Goal: Transaction & Acquisition: Subscribe to service/newsletter

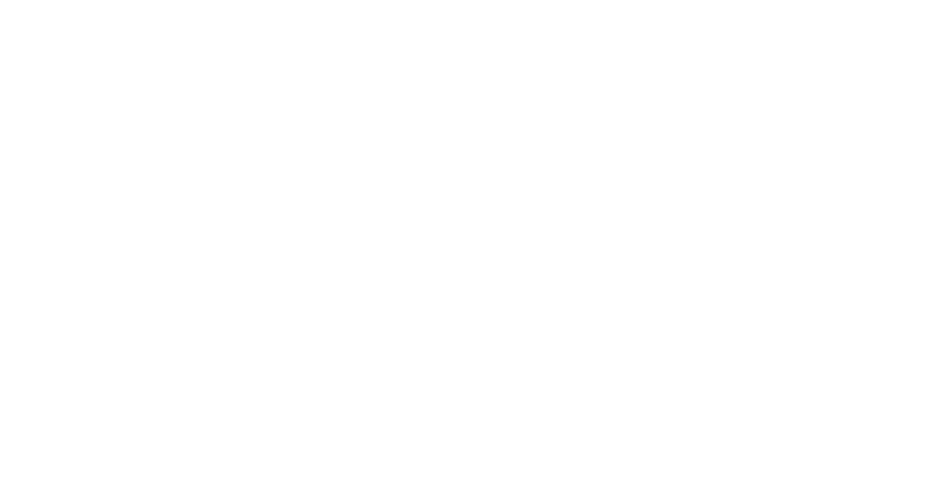
select select "*"
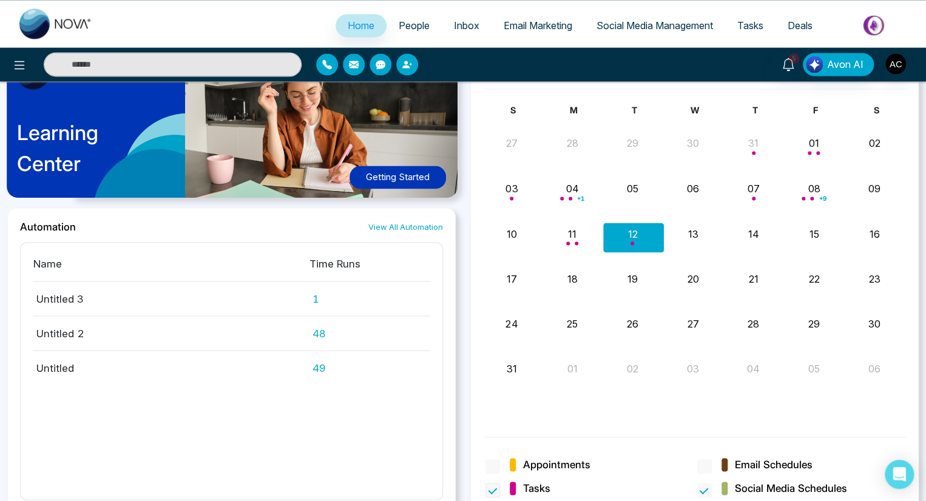
click at [522, 481] on span "Tasks" at bounding box center [530, 489] width 41 height 16
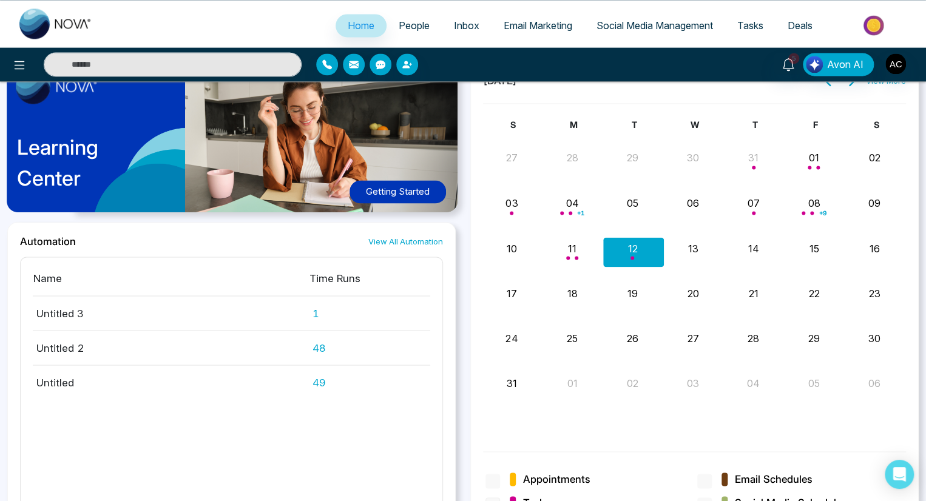
scroll to position [941, 0]
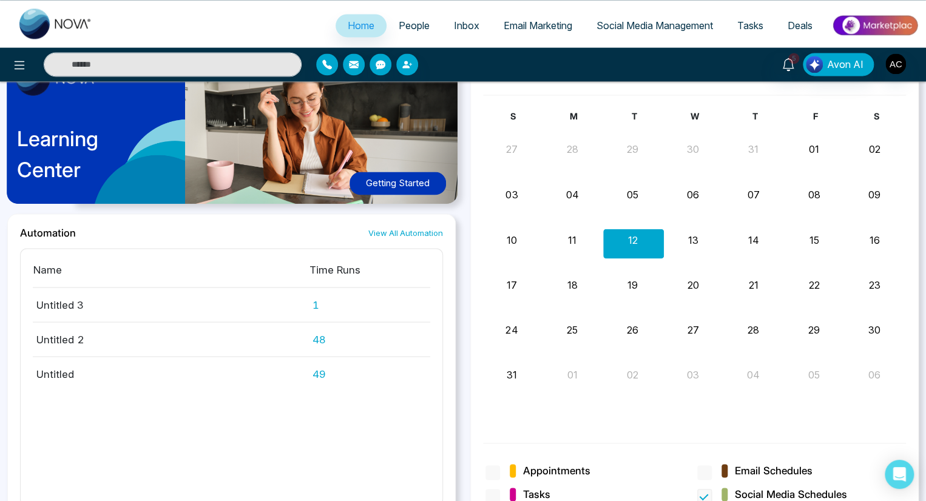
click at [776, 493] on span "Social Media Schedules" at bounding box center [791, 495] width 112 height 16
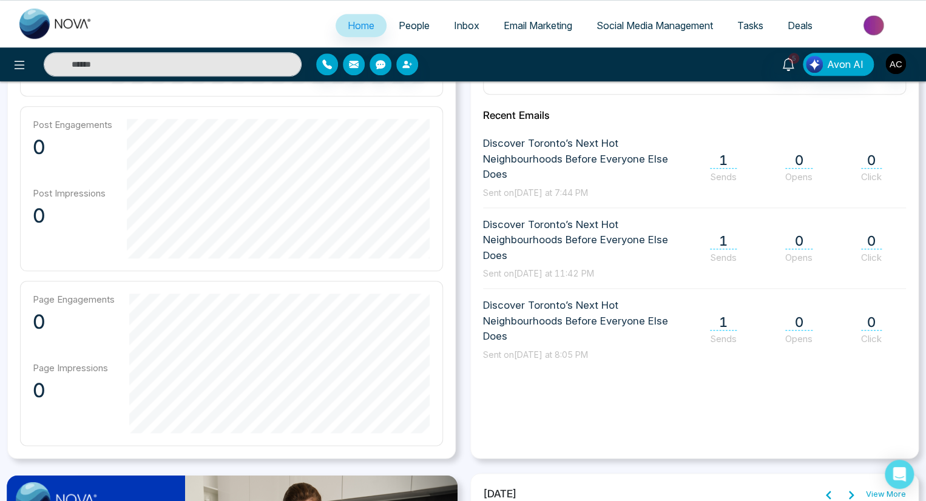
scroll to position [517, 0]
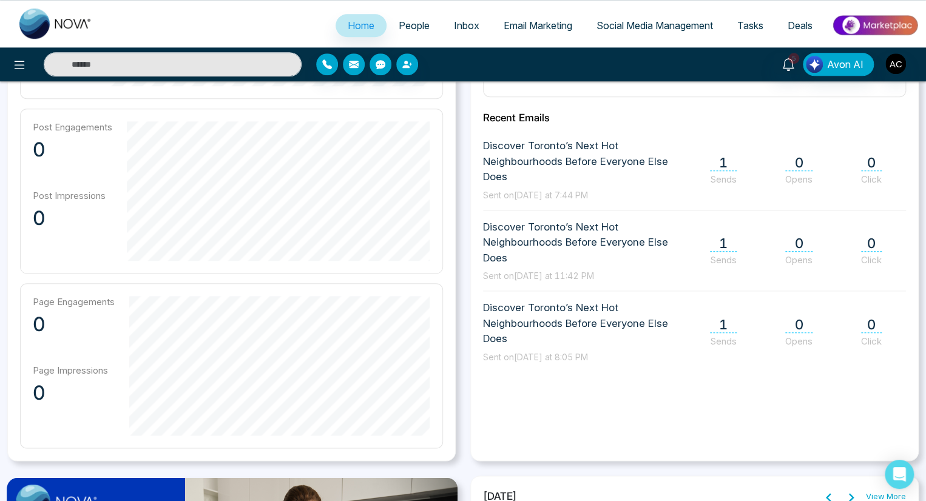
click at [886, 495] on link "View More" at bounding box center [886, 497] width 40 height 12
